Goal: Check status: Check status

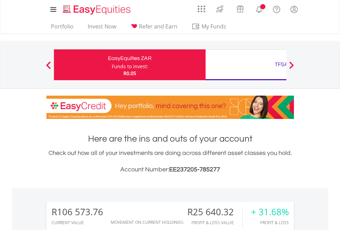
scroll to position [66, 108]
click at [112, 65] on div "Funds to invest:" at bounding box center [130, 66] width 36 height 7
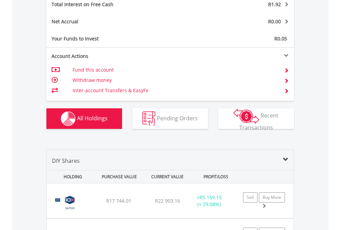
scroll to position [791, 0]
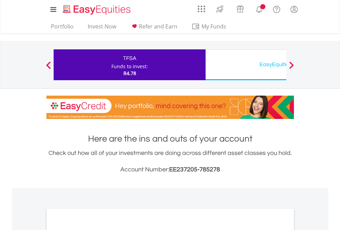
scroll to position [413, 0]
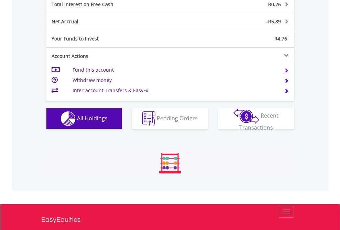
scroll to position [66, 108]
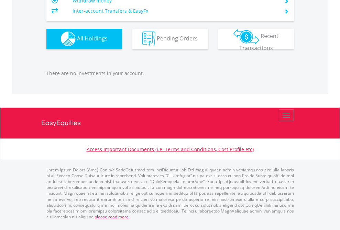
scroll to position [66, 108]
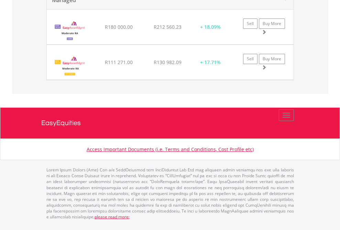
scroll to position [66, 108]
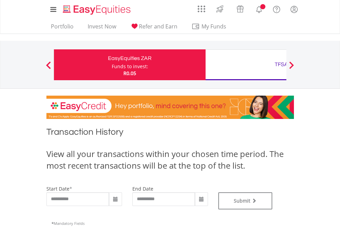
type input "**********"
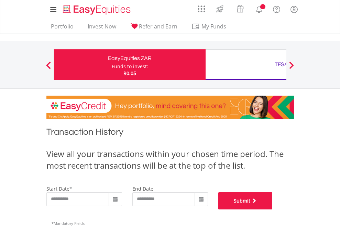
click at [272, 210] on button "Submit" at bounding box center [245, 201] width 54 height 17
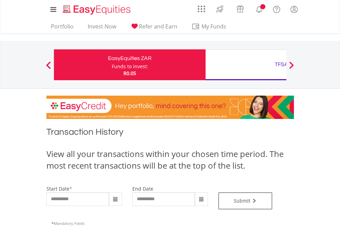
click at [245, 65] on div "TFSA" at bounding box center [280, 65] width 143 height 10
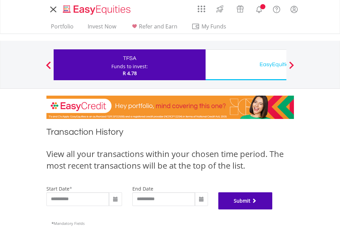
click at [272, 210] on button "Submit" at bounding box center [245, 201] width 54 height 17
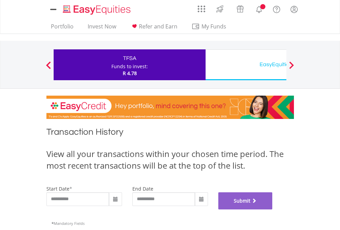
scroll to position [278, 0]
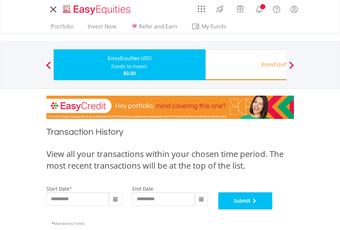
click at [272, 210] on button "Submit" at bounding box center [245, 201] width 54 height 17
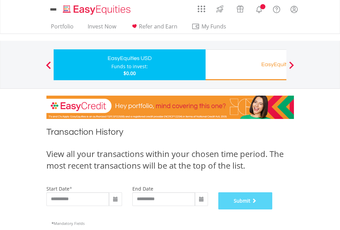
scroll to position [278, 0]
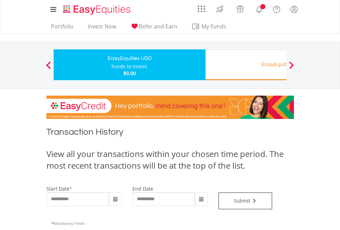
click at [245, 65] on div "EasyEquities RA" at bounding box center [280, 65] width 143 height 10
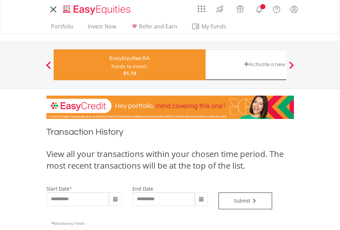
type input "**********"
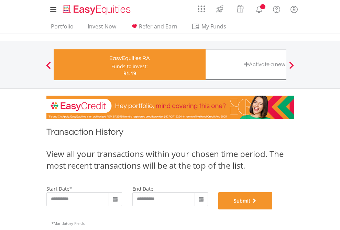
click at [272, 210] on button "Submit" at bounding box center [245, 201] width 54 height 17
